Goal: Find specific page/section: Find specific page/section

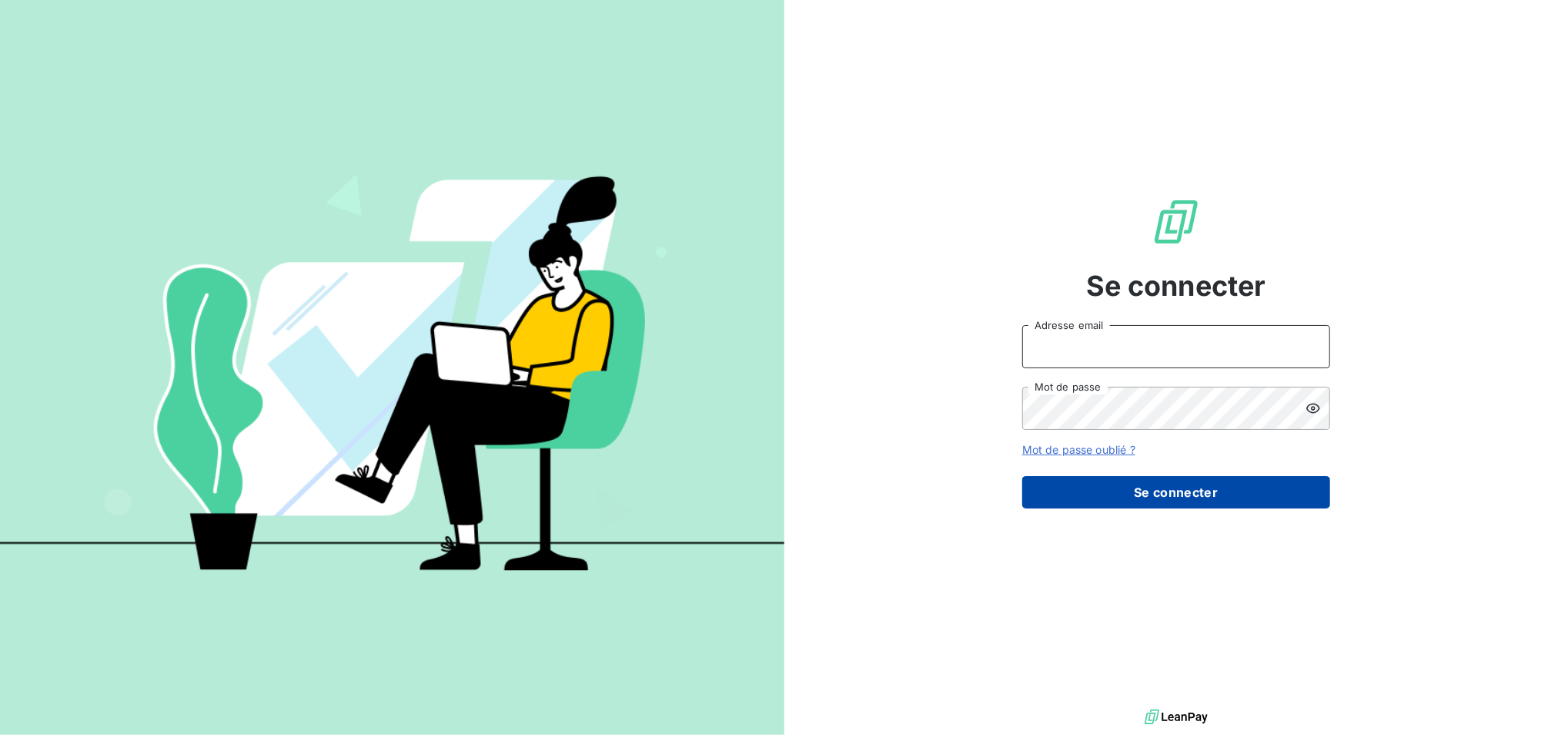
type input "[EMAIL_ADDRESS][DOMAIN_NAME]"
click at [1091, 501] on button "Se connecter" at bounding box center [1176, 492] width 307 height 32
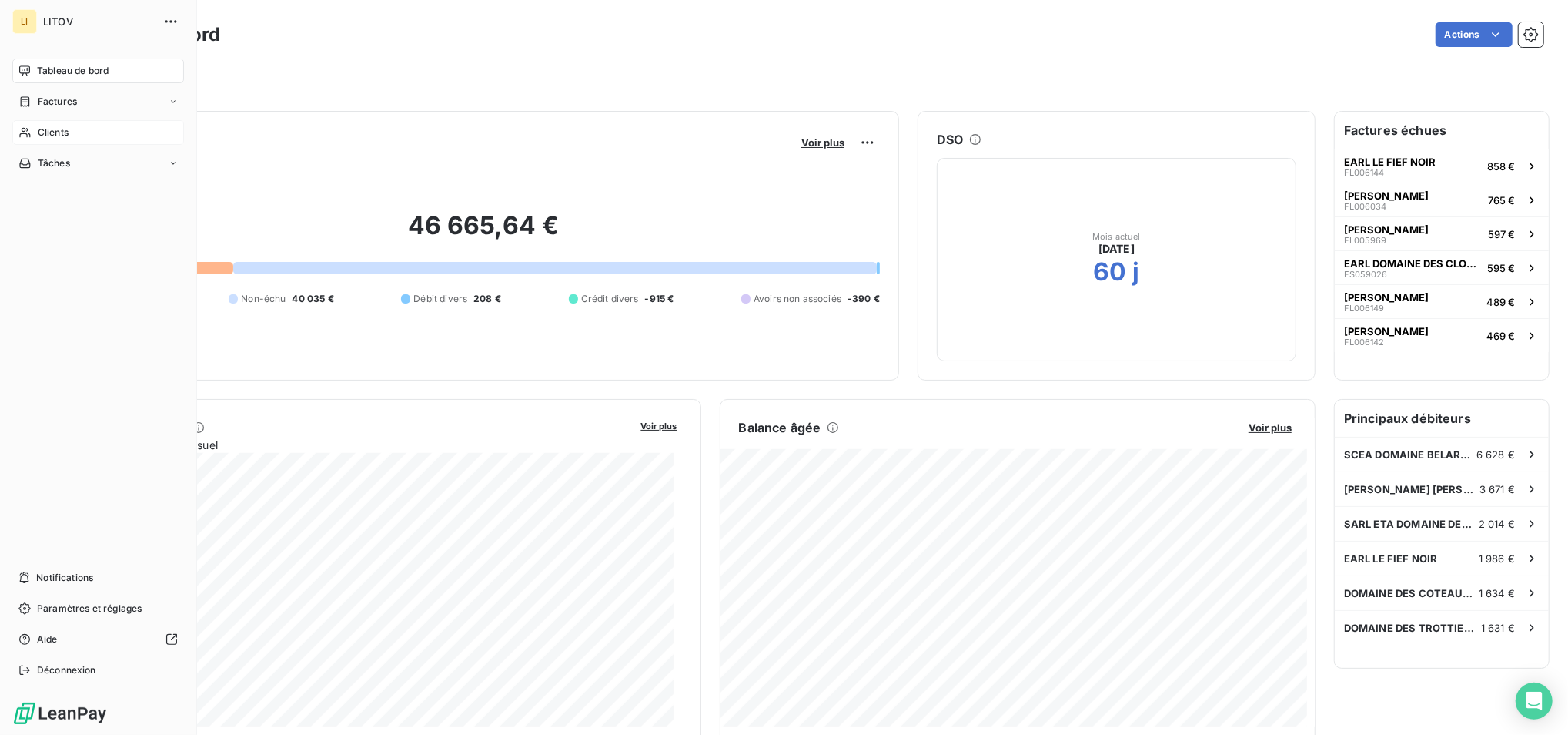
click at [39, 127] on span "Clients" at bounding box center [53, 133] width 31 height 14
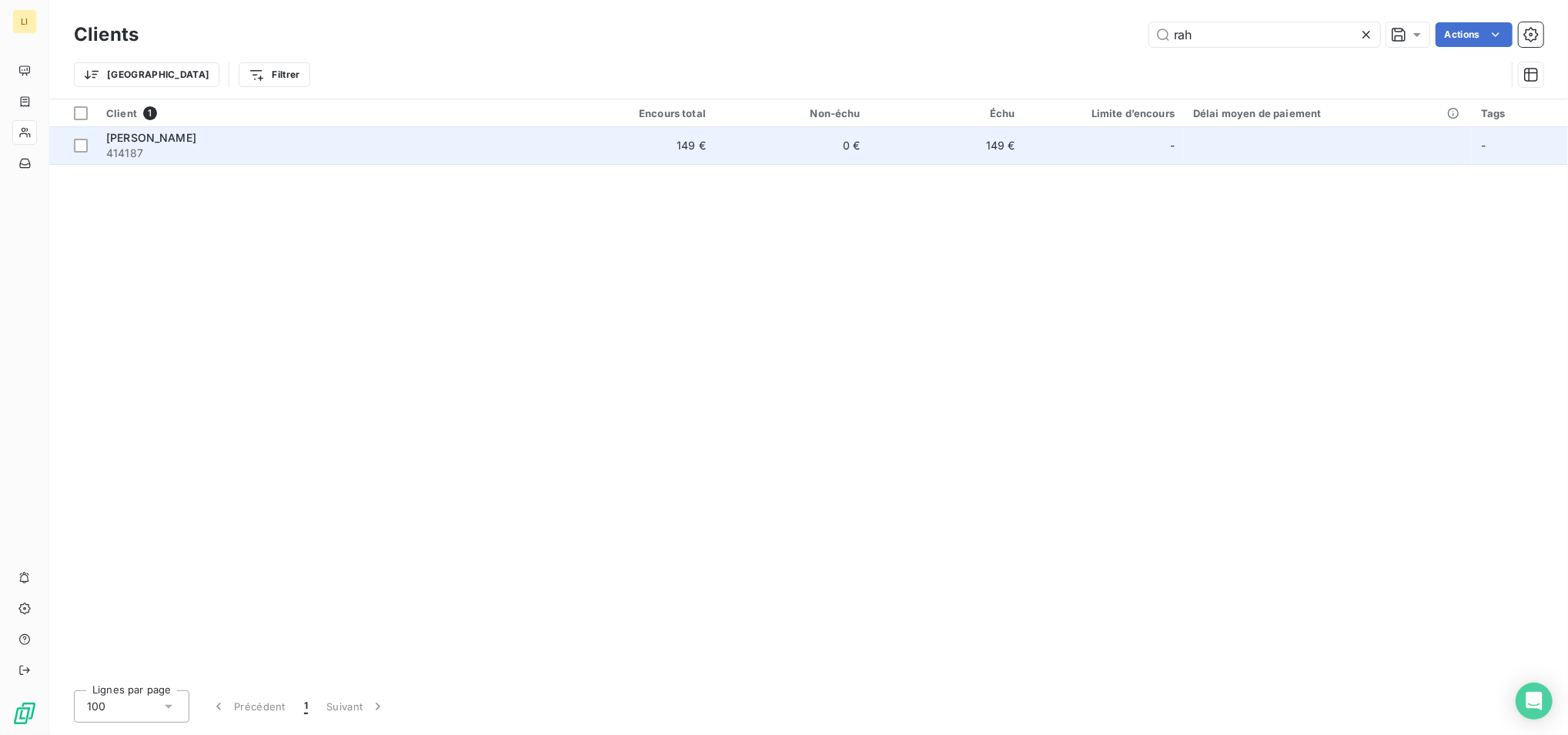
type input "rah"
click at [301, 140] on div "[PERSON_NAME]" at bounding box center [328, 137] width 445 height 15
